Goal: Transaction & Acquisition: Obtain resource

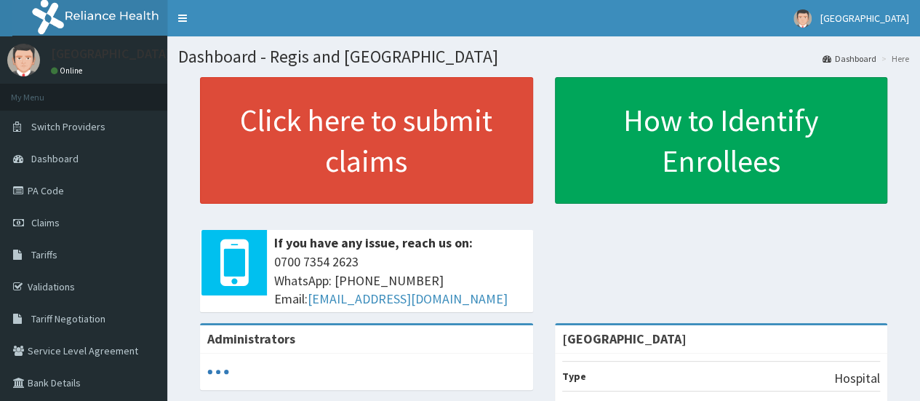
click at [56, 222] on span "Claims" at bounding box center [45, 222] width 28 height 13
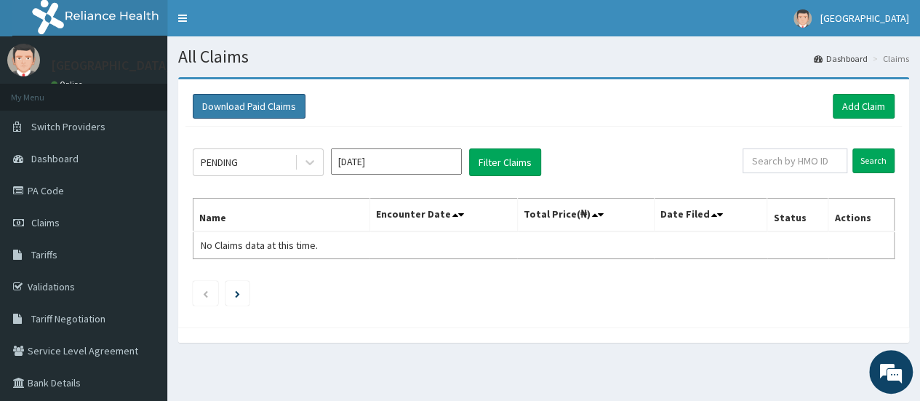
click at [254, 101] on button "Download Paid Claims" at bounding box center [249, 106] width 113 height 25
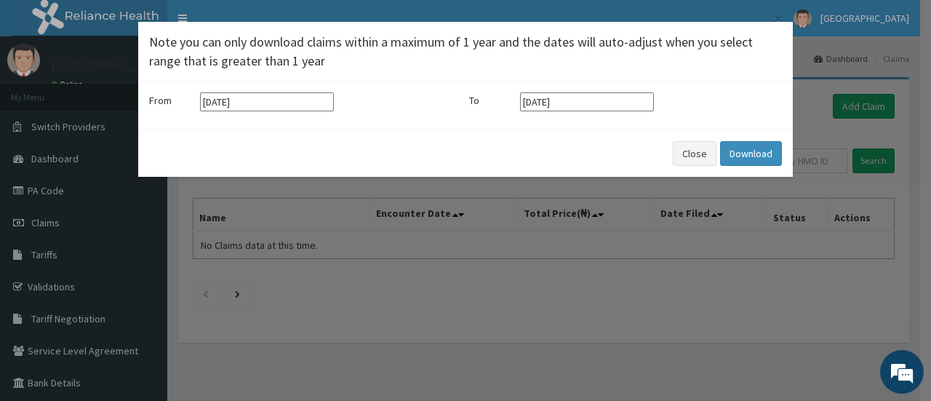
click at [287, 98] on input "[DATE]" at bounding box center [267, 101] width 134 height 19
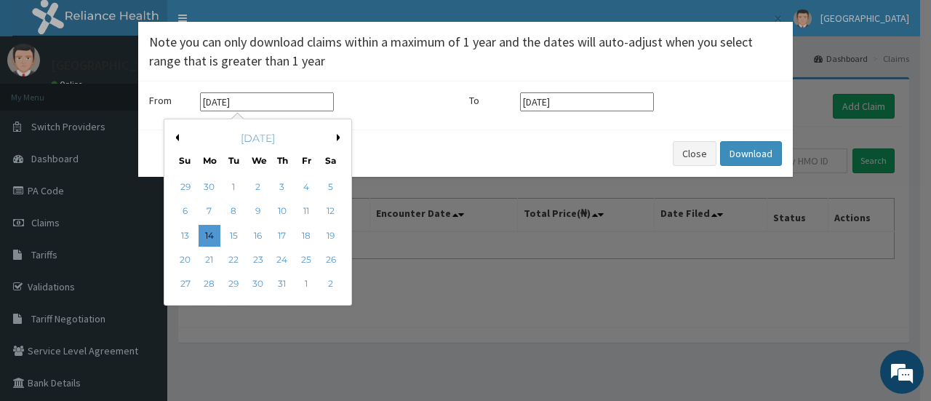
click at [340, 133] on div "[DATE]" at bounding box center [257, 138] width 175 height 15
click at [339, 134] on button "Next Month" at bounding box center [340, 137] width 7 height 7
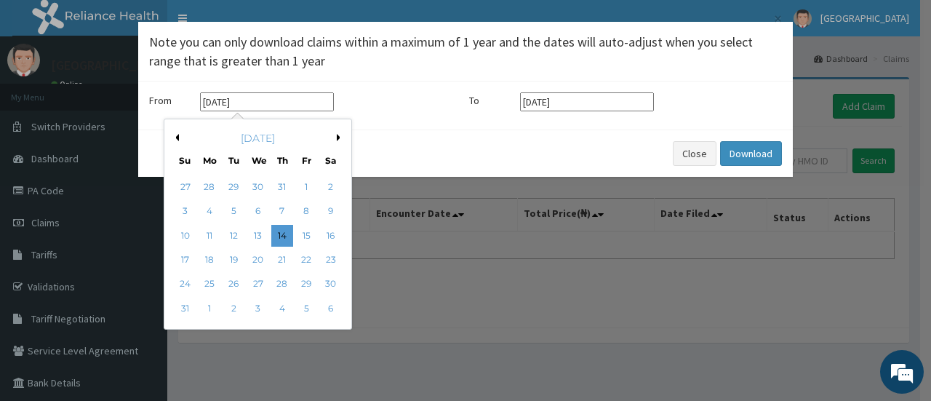
click at [339, 134] on button "Next Month" at bounding box center [340, 137] width 7 height 7
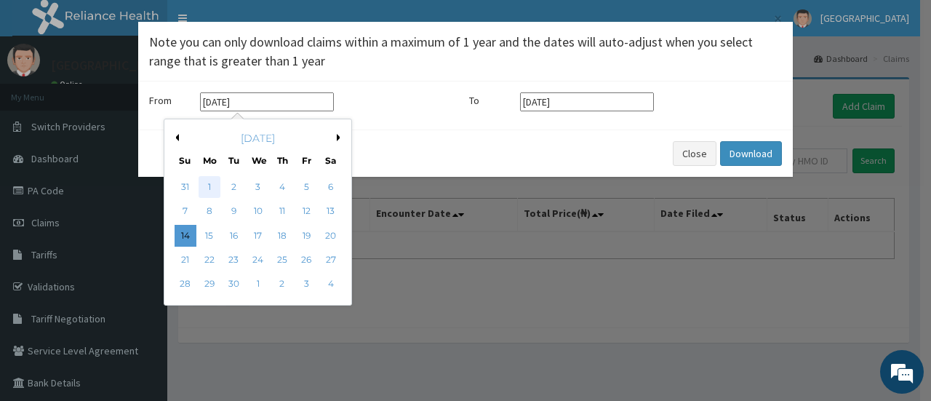
click at [211, 183] on div "1" at bounding box center [210, 187] width 22 height 22
type input "[DATE]"
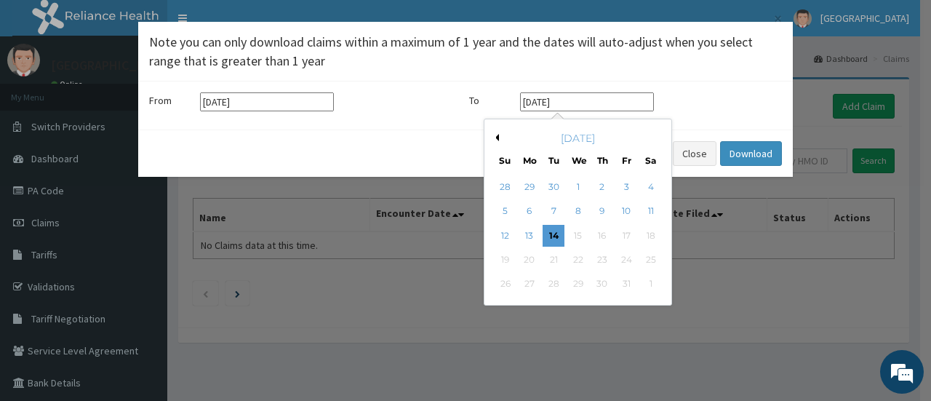
click at [608, 103] on input "[DATE]" at bounding box center [587, 101] width 134 height 19
click at [554, 183] on div "30" at bounding box center [554, 187] width 22 height 22
type input "[DATE]"
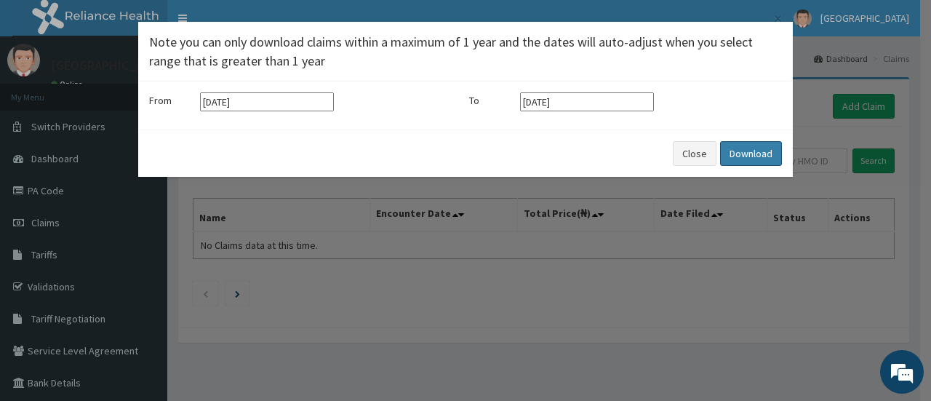
click at [748, 146] on button "Download" at bounding box center [751, 153] width 62 height 25
